Goal: Contribute content: Contribute content

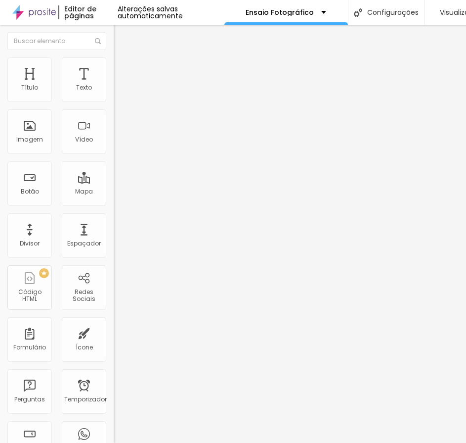
type input "1.2"
type input "1.3"
drag, startPoint x: 54, startPoint y: 245, endPoint x: 59, endPoint y: 234, distance: 12.0
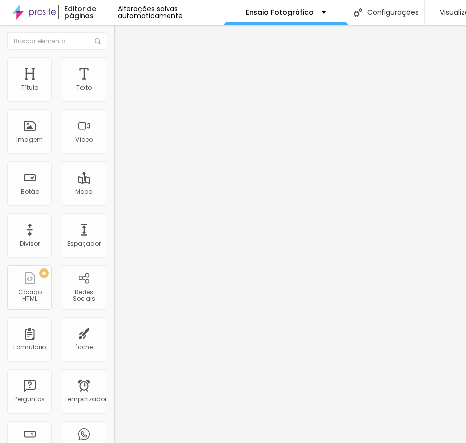
click at [114, 101] on font "Título 3" at bounding box center [128, 95] width 29 height 11
click at [114, 110] on font "Título 4" at bounding box center [127, 105] width 27 height 10
click at [114, 116] on font "Título 5" at bounding box center [125, 112] width 22 height 8
type input "15"
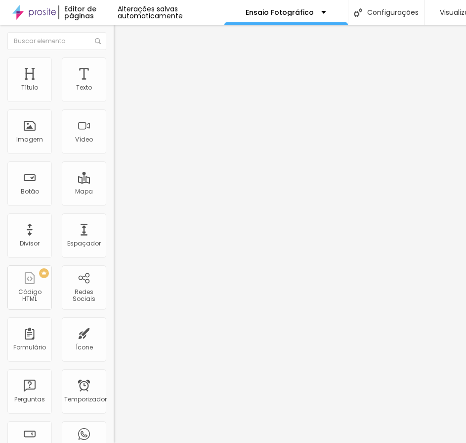
type input "15"
type input "14"
click at [114, 237] on input "range" at bounding box center [146, 241] width 64 height 8
type input "16"
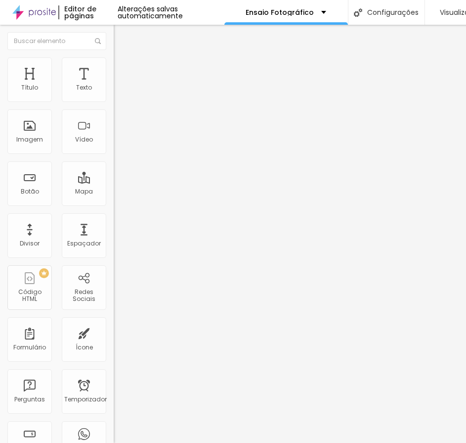
type input "16"
type input "17"
type input "18"
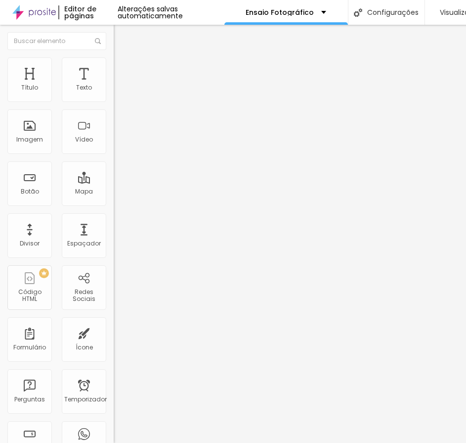
type input "18"
click at [114, 237] on input "range" at bounding box center [146, 241] width 64 height 8
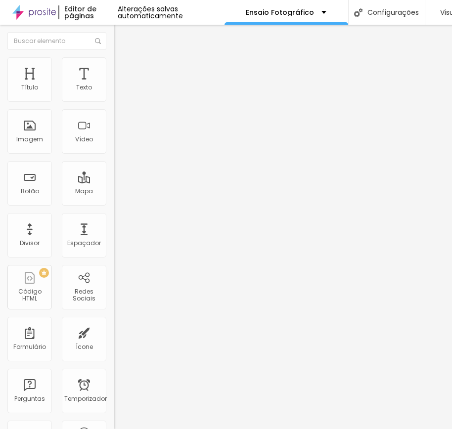
click at [120, 85] on font "Trocar imagem" at bounding box center [144, 81] width 48 height 8
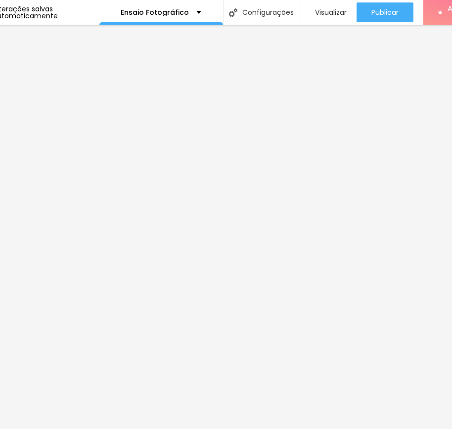
scroll to position [0, 183]
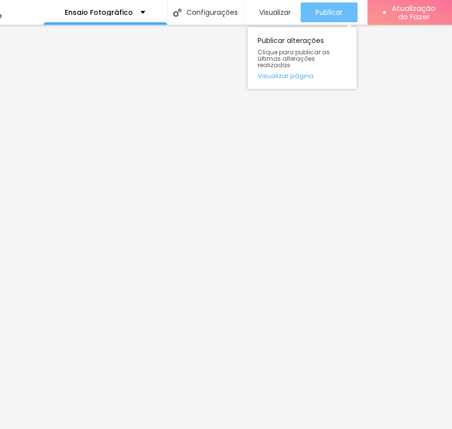
click at [321, 13] on font "Publicar" at bounding box center [329, 12] width 27 height 10
click at [327, 12] on font "Publicar" at bounding box center [329, 12] width 27 height 10
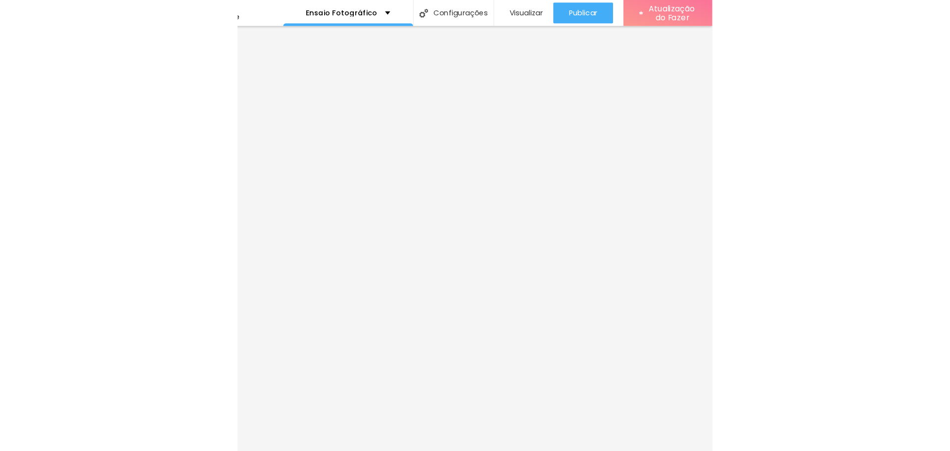
scroll to position [0, 0]
